Goal: Task Accomplishment & Management: Manage account settings

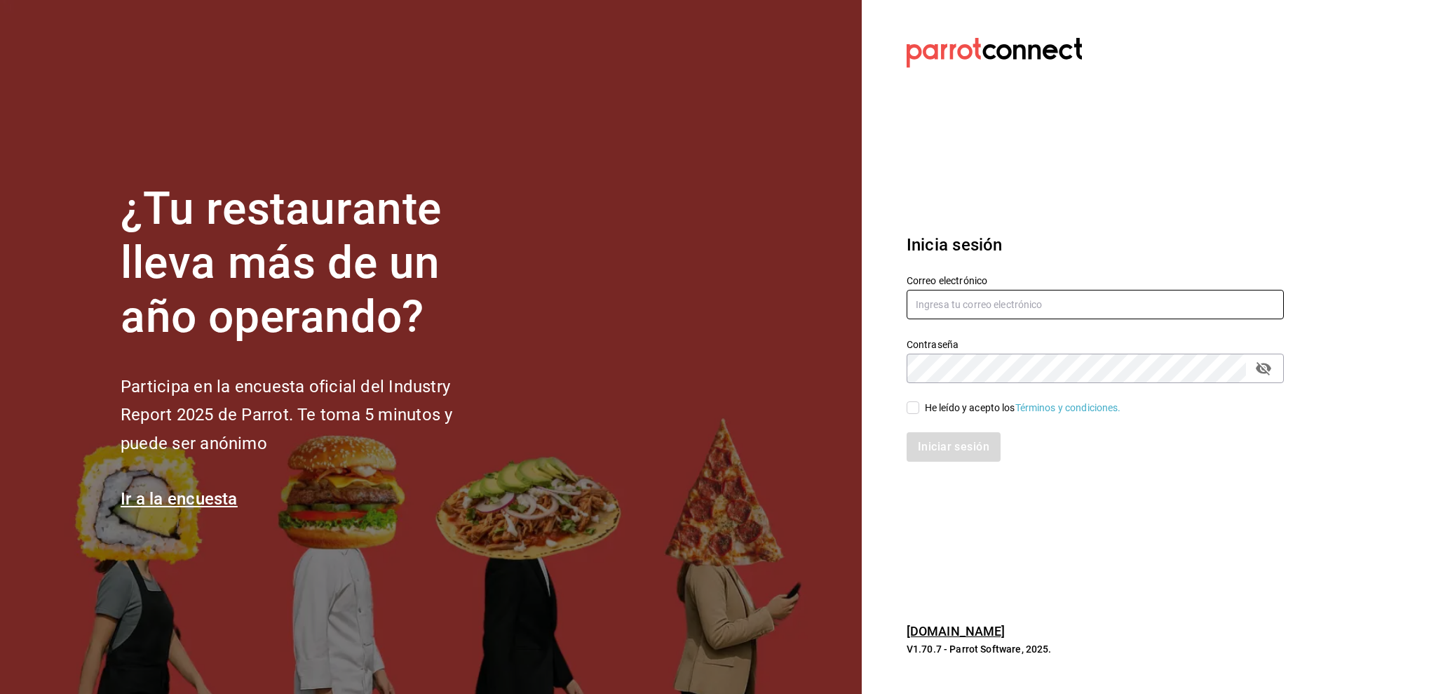
click at [1034, 306] on input "text" at bounding box center [1095, 304] width 377 height 29
type input "amalia@elhuaracheazteca.com"
click at [922, 410] on span "He leído y acepto los Términos y condiciones." at bounding box center [1020, 407] width 202 height 15
click at [919, 410] on input "He leído y acepto los Términos y condiciones." at bounding box center [913, 407] width 13 height 13
checkbox input "true"
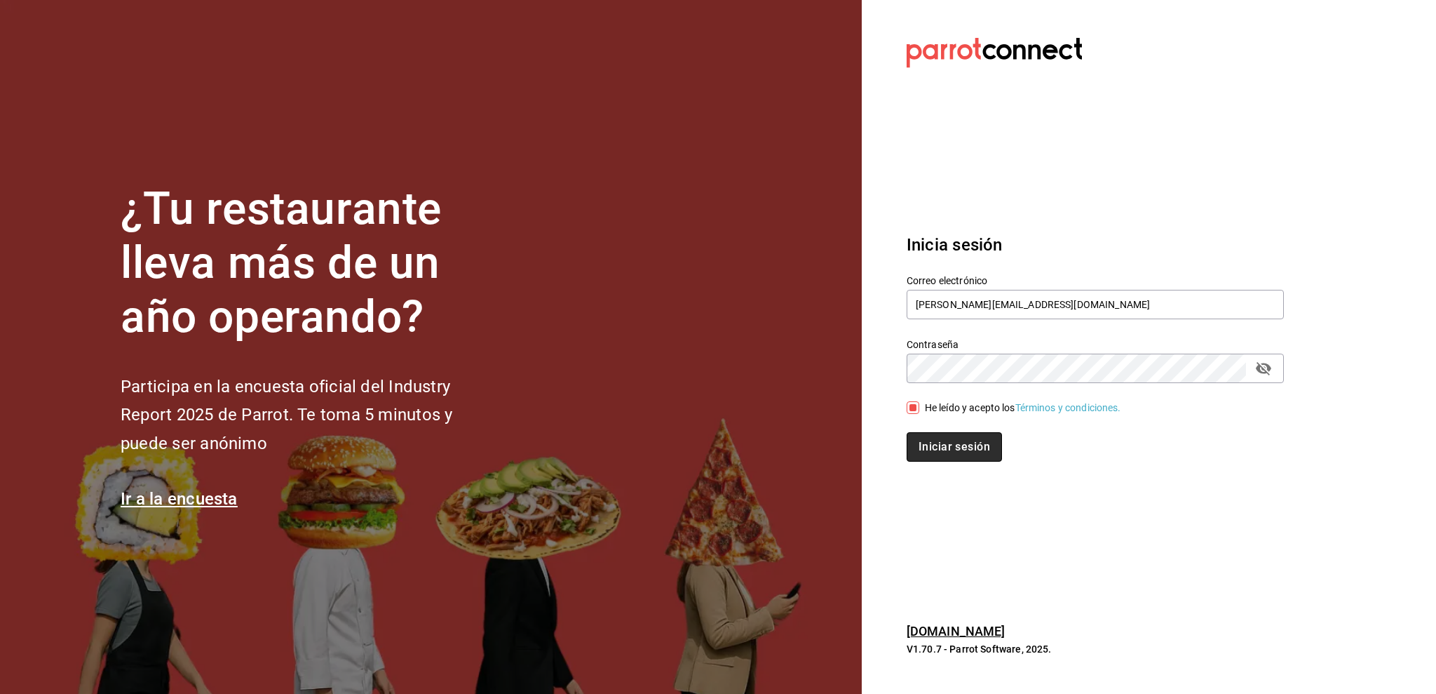
click at [926, 442] on button "Iniciar sesión" at bounding box center [954, 446] width 95 height 29
